Goal: Find specific page/section: Find specific page/section

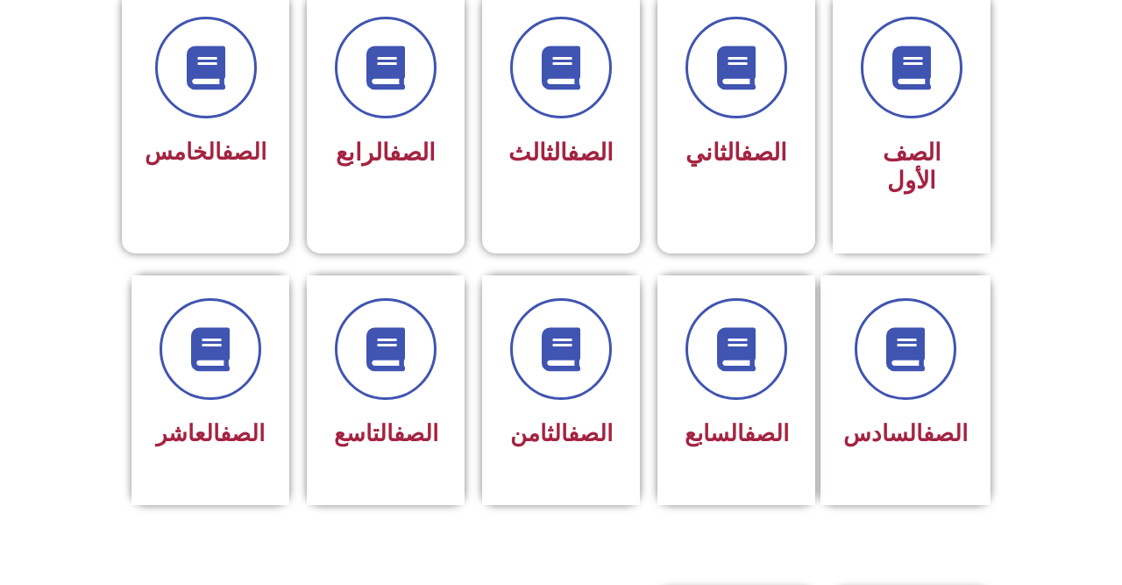
click at [397, 391] on span at bounding box center [386, 349] width 102 height 102
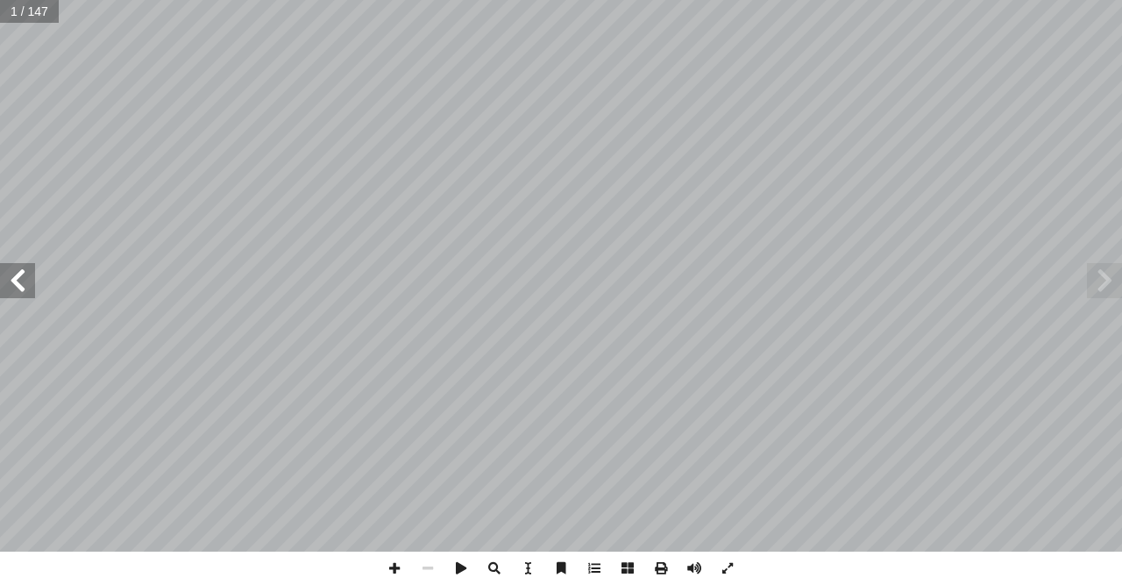
click at [10, 274] on span at bounding box center [17, 280] width 35 height 35
click at [25, 275] on span at bounding box center [17, 280] width 35 height 35
click at [26, 280] on span at bounding box center [17, 280] width 35 height 35
click at [25, 275] on span at bounding box center [17, 280] width 35 height 35
click at [16, 268] on span at bounding box center [17, 280] width 35 height 35
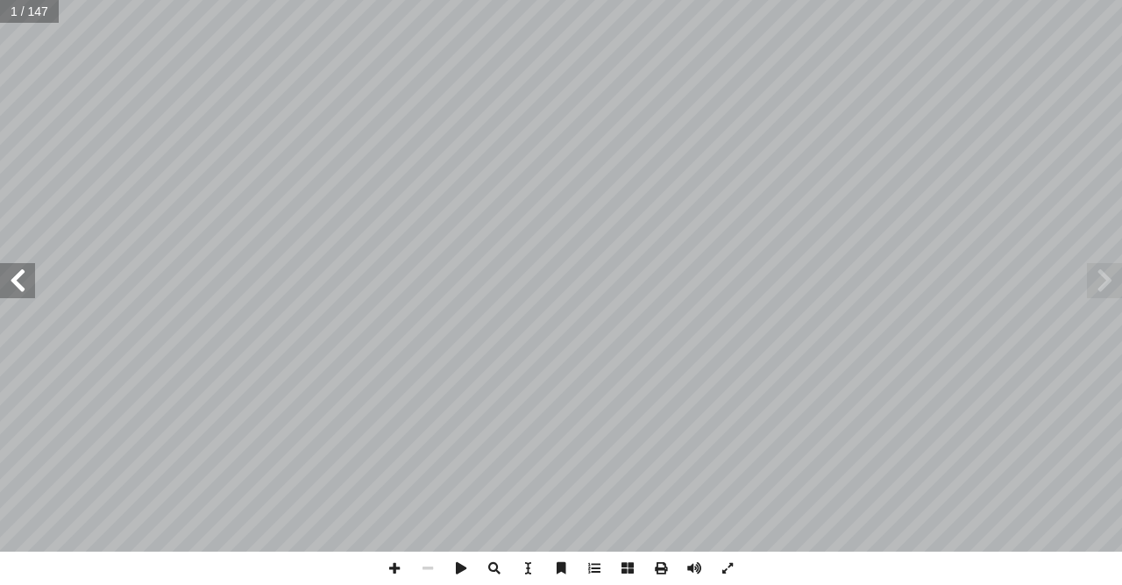
click at [18, 271] on span at bounding box center [17, 280] width 35 height 35
click at [12, 274] on span at bounding box center [17, 280] width 35 height 35
click at [18, 272] on span at bounding box center [17, 280] width 35 height 35
click at [18, 269] on span at bounding box center [17, 280] width 35 height 35
